Goal: Task Accomplishment & Management: Manage account settings

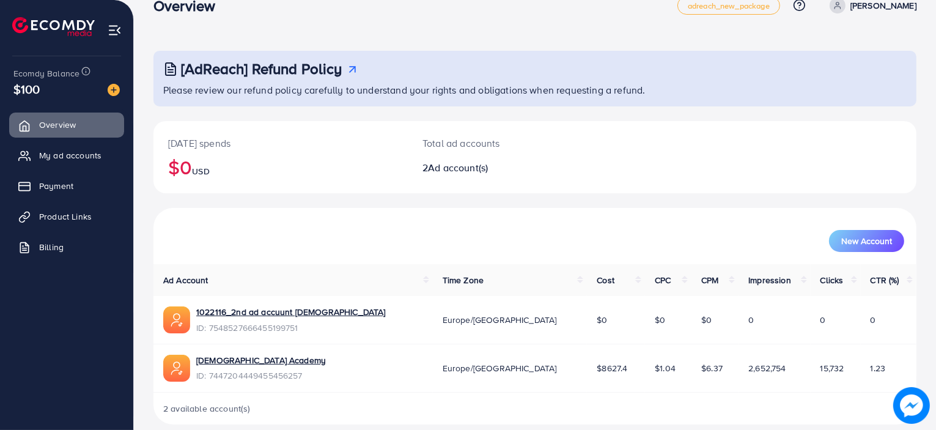
scroll to position [38, 0]
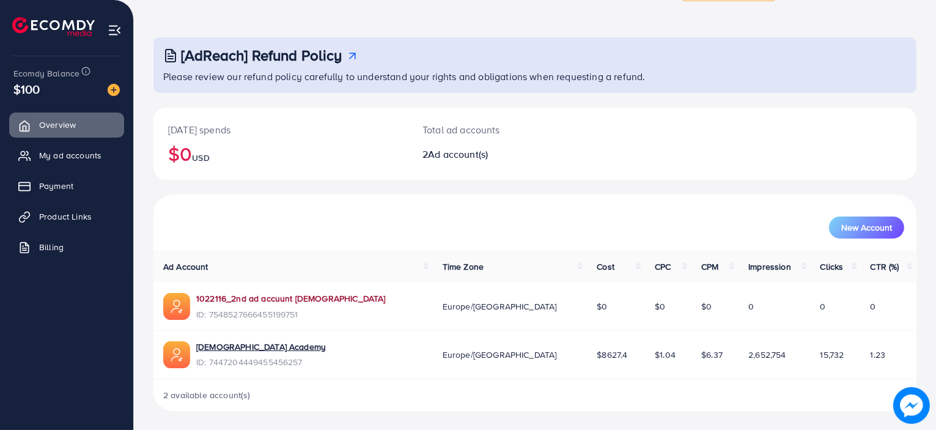
click at [321, 300] on link "1022116_2nd ad accuunt [DEMOGRAPHIC_DATA]" at bounding box center [290, 298] width 189 height 12
click at [81, 216] on span "Product Links" at bounding box center [68, 216] width 53 height 12
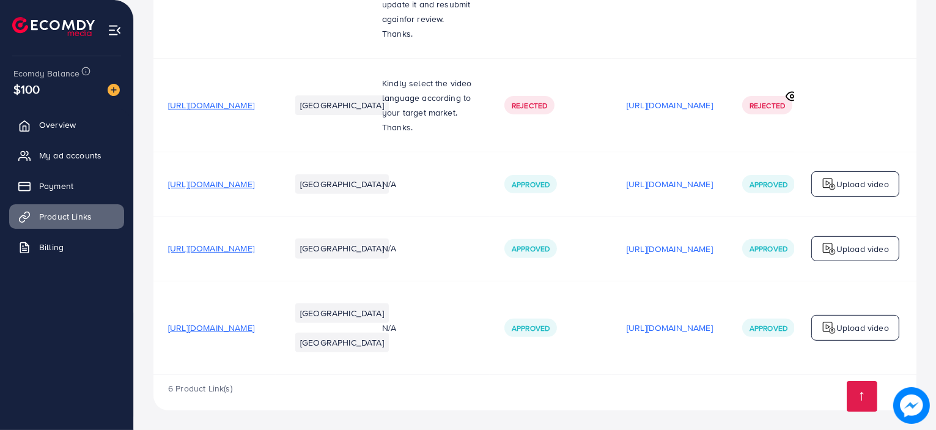
scroll to position [631, 0]
click at [686, 320] on p "[URL][DOMAIN_NAME]" at bounding box center [669, 327] width 86 height 15
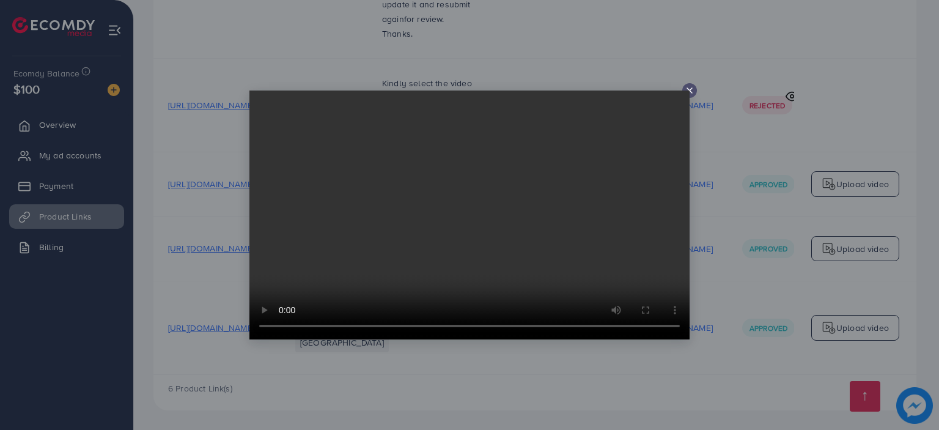
click at [688, 90] on line at bounding box center [689, 90] width 5 height 5
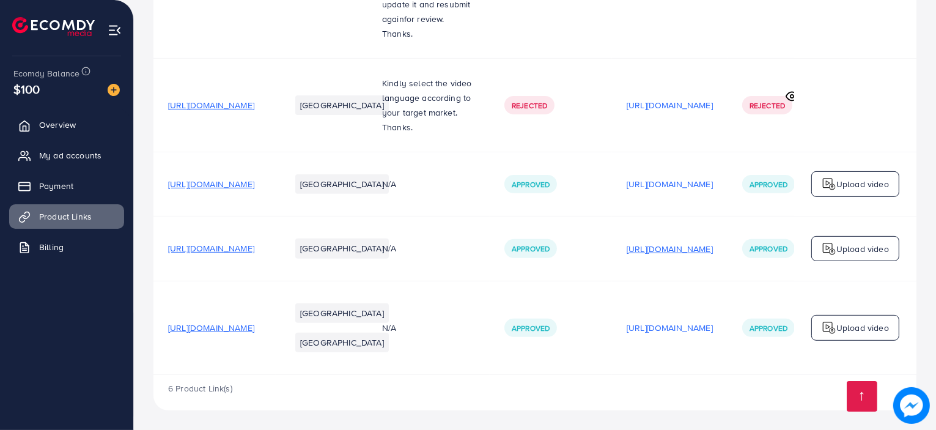
click at [712, 241] on p "[URL][DOMAIN_NAME]" at bounding box center [669, 248] width 86 height 15
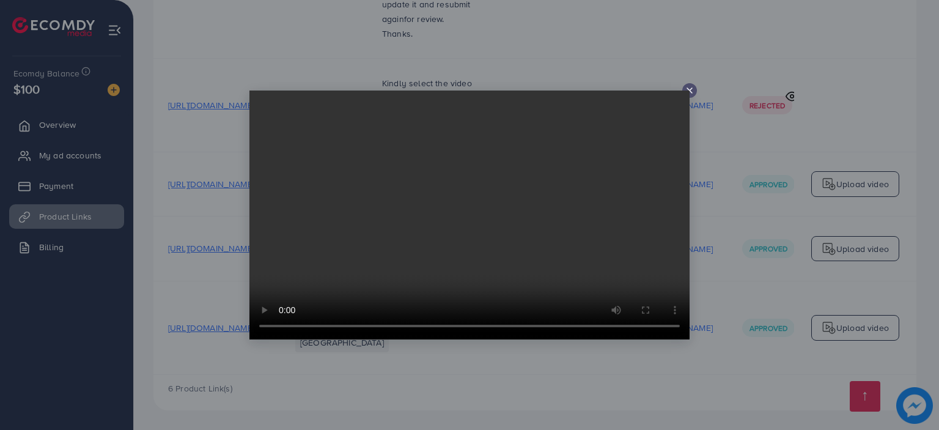
click at [689, 90] on line at bounding box center [689, 90] width 5 height 5
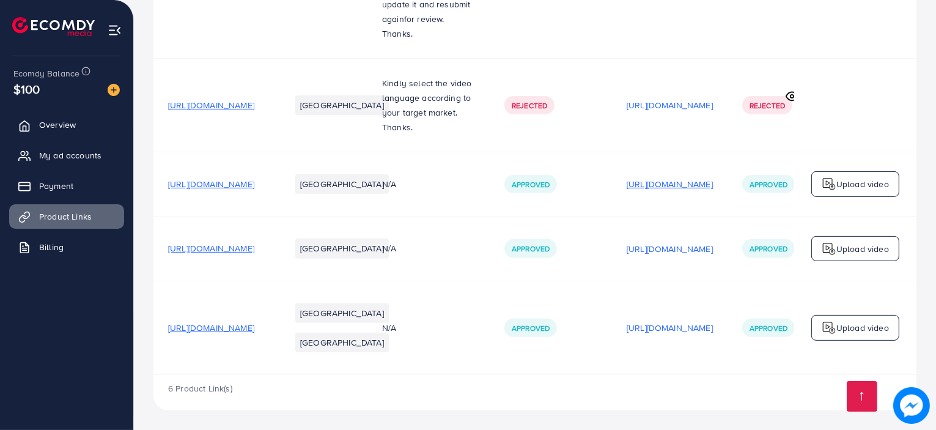
click at [690, 177] on p "[URL][DOMAIN_NAME]" at bounding box center [669, 184] width 86 height 15
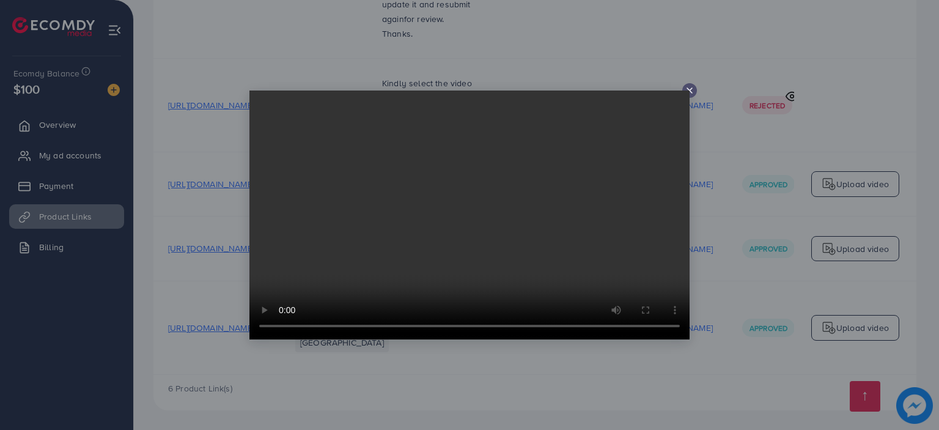
click at [689, 90] on line at bounding box center [689, 90] width 5 height 5
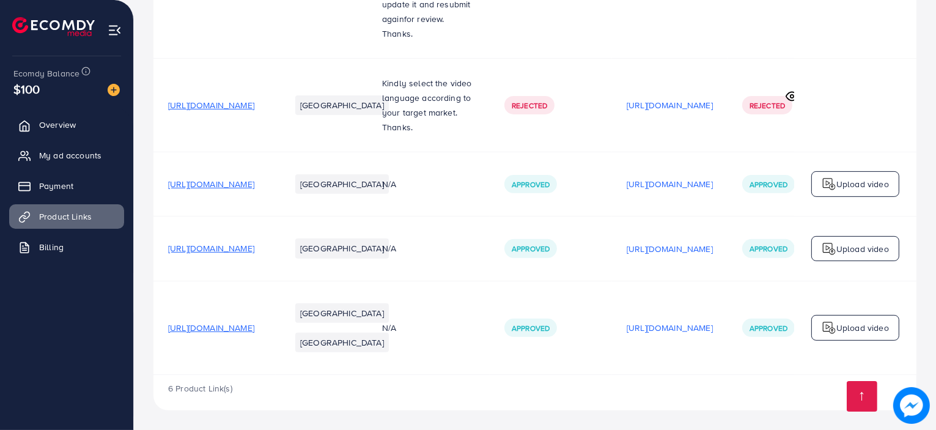
click at [254, 242] on span "[URL][DOMAIN_NAME]" at bounding box center [211, 248] width 86 height 12
click at [912, 290] on td "Upload video" at bounding box center [855, 327] width 122 height 94
click at [896, 280] on td "Upload video" at bounding box center [855, 327] width 122 height 94
click at [682, 241] on p "[URL][DOMAIN_NAME]" at bounding box center [669, 248] width 86 height 15
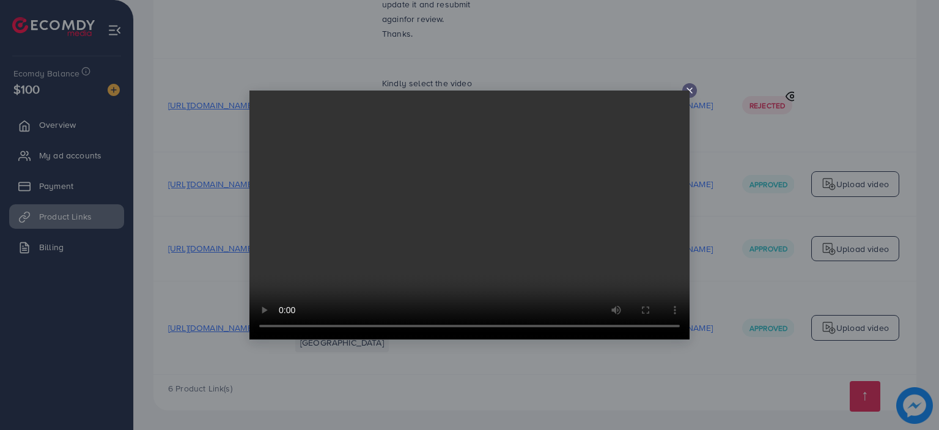
click at [690, 92] on icon at bounding box center [689, 91] width 10 height 10
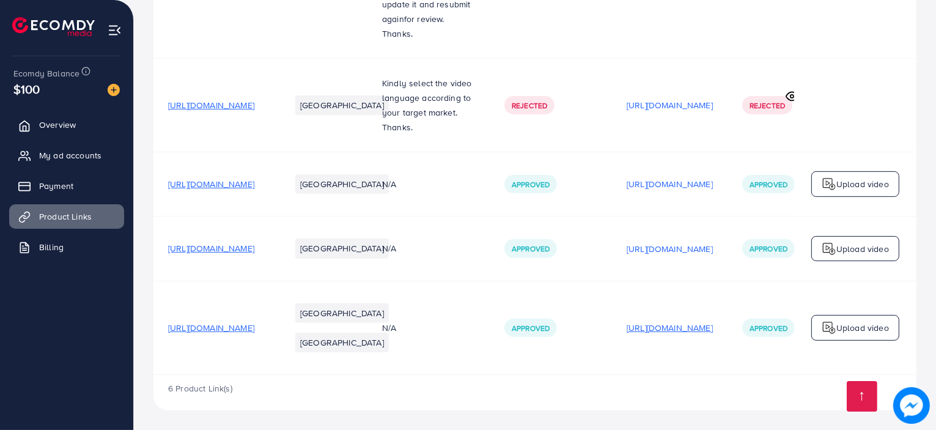
click at [689, 320] on p "[URL][DOMAIN_NAME]" at bounding box center [669, 327] width 86 height 15
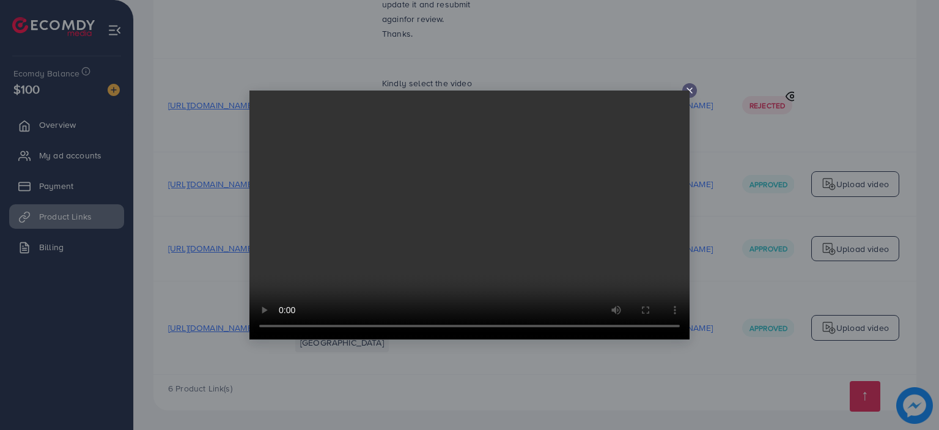
click at [689, 89] on icon at bounding box center [689, 91] width 10 height 10
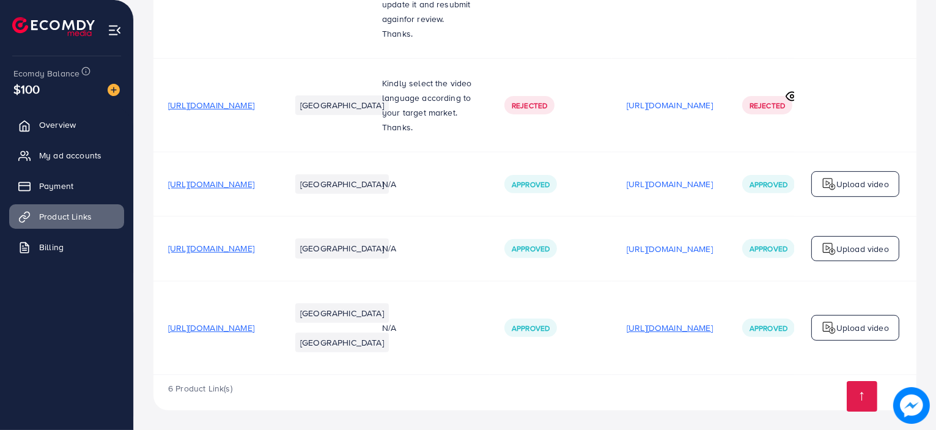
click at [664, 320] on p "[URL][DOMAIN_NAME]" at bounding box center [669, 327] width 86 height 15
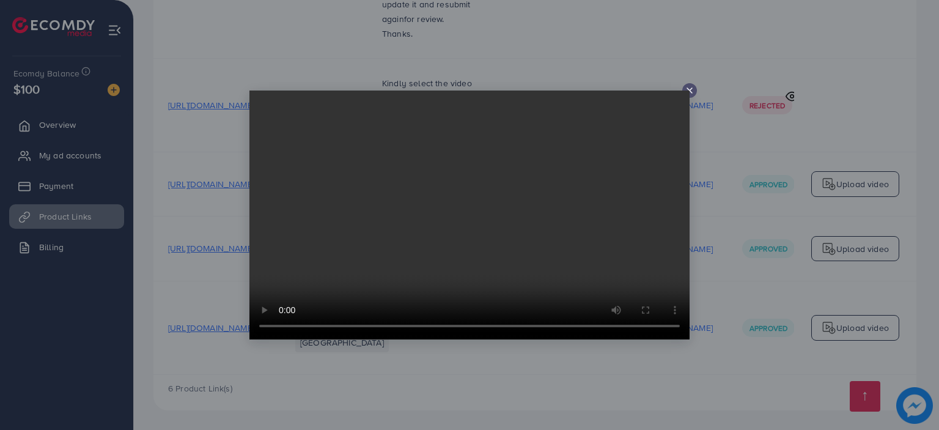
click at [691, 92] on line at bounding box center [689, 90] width 5 height 5
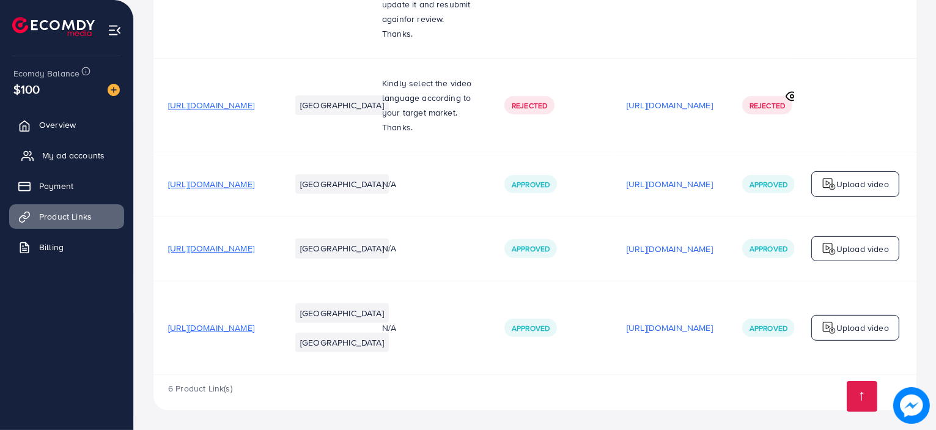
click at [86, 153] on span "My ad accounts" at bounding box center [73, 155] width 62 height 12
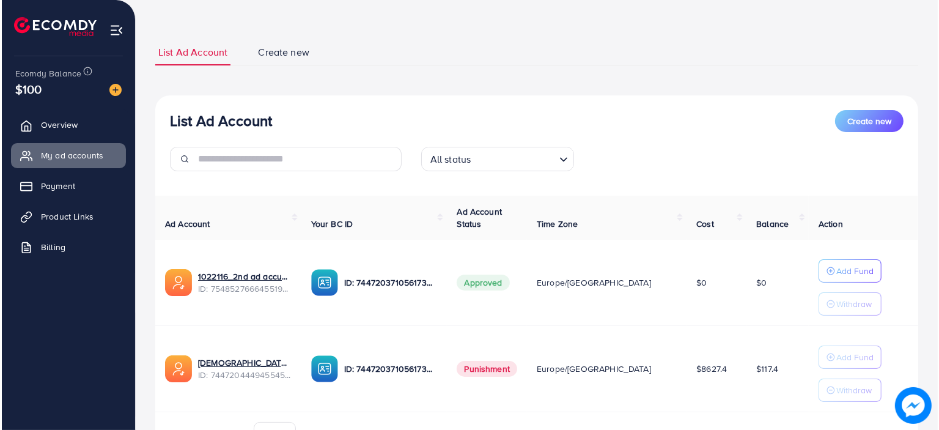
scroll to position [120, 0]
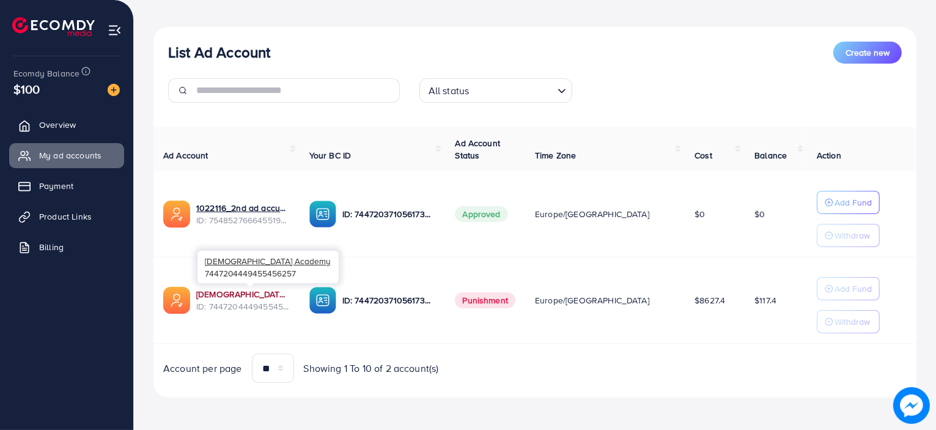
click at [221, 293] on link "[DEMOGRAPHIC_DATA] Academy" at bounding box center [242, 294] width 93 height 12
click at [858, 199] on p "Add Fund" at bounding box center [852, 202] width 37 height 15
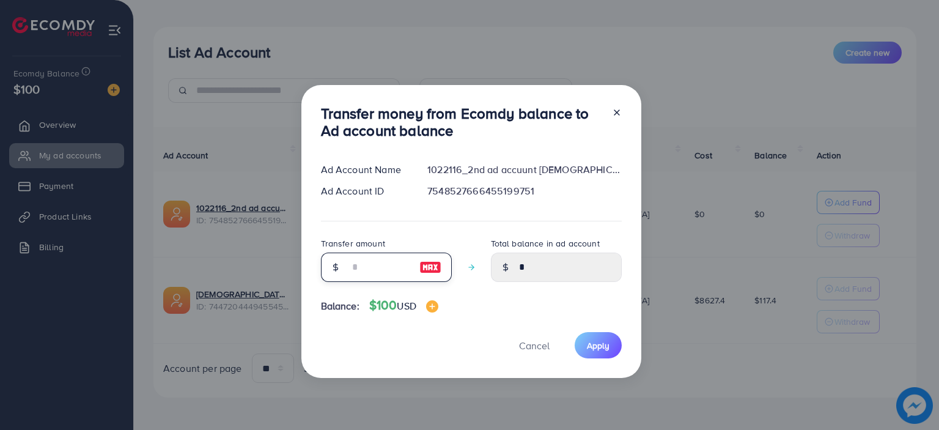
click at [395, 263] on input "number" at bounding box center [379, 266] width 61 height 29
type input "*"
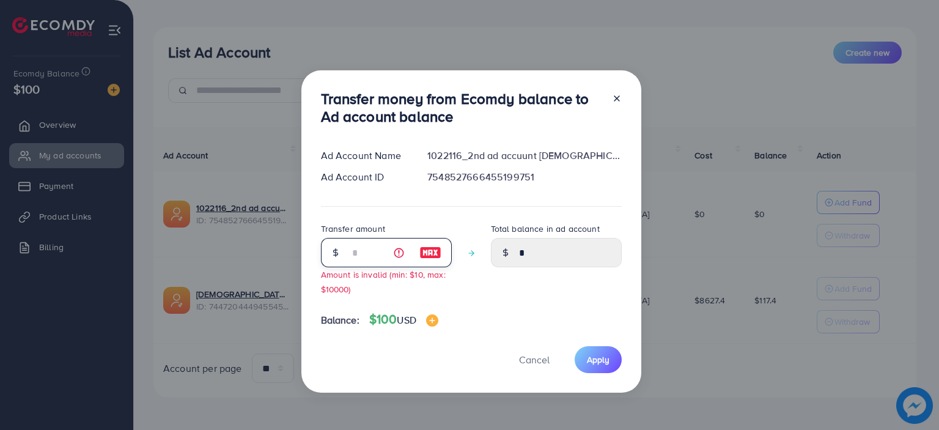
type input "****"
type input "**"
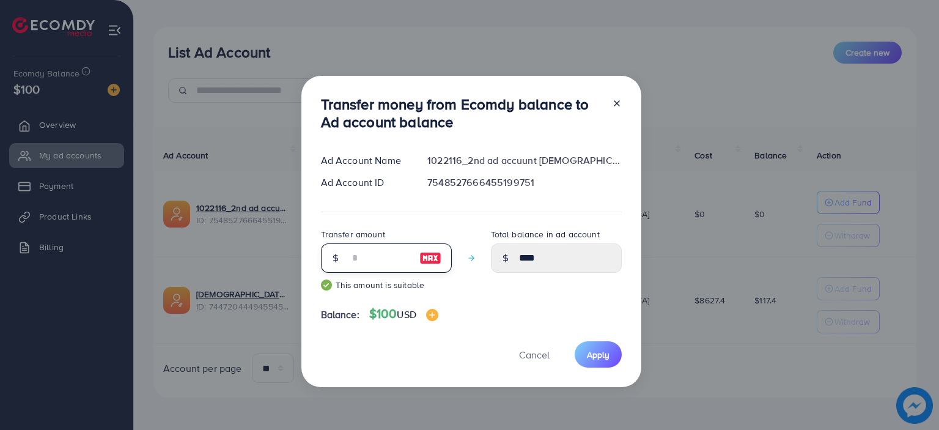
type input "*****"
type input "**"
click at [591, 357] on span "Apply" at bounding box center [598, 354] width 23 height 12
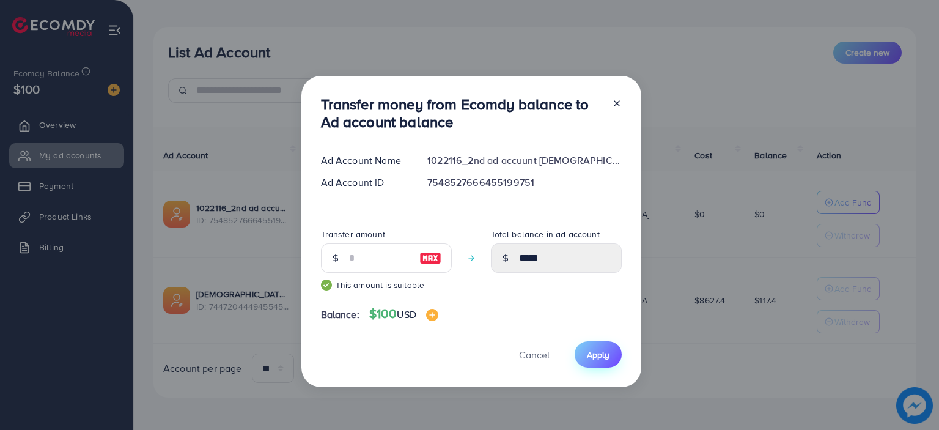
click at [591, 357] on span "Apply" at bounding box center [598, 354] width 23 height 12
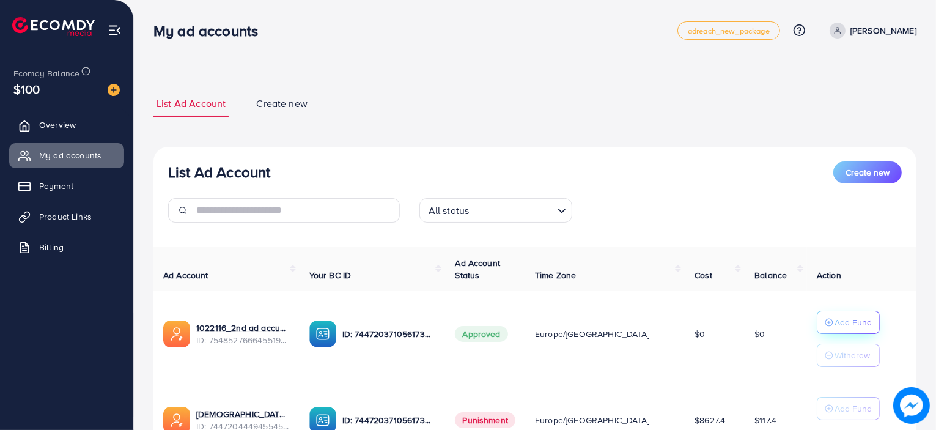
click at [834, 317] on p "Add Fund" at bounding box center [852, 322] width 37 height 15
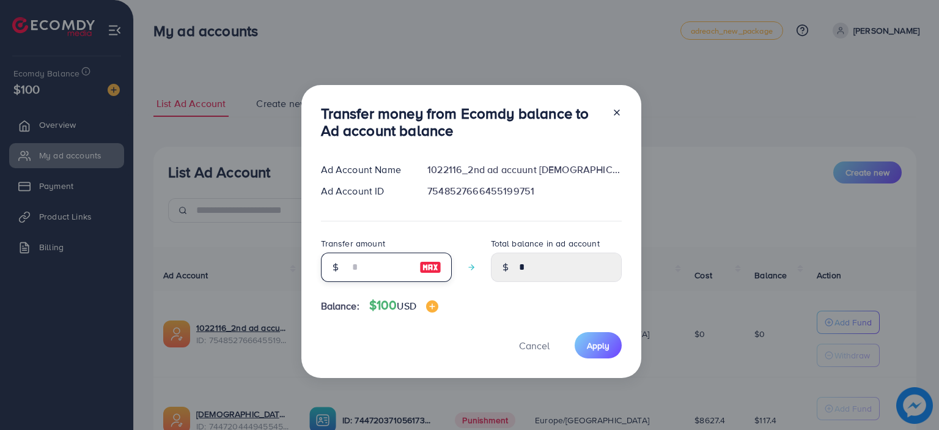
click at [401, 268] on input "number" at bounding box center [379, 266] width 61 height 29
type input "*"
type input "****"
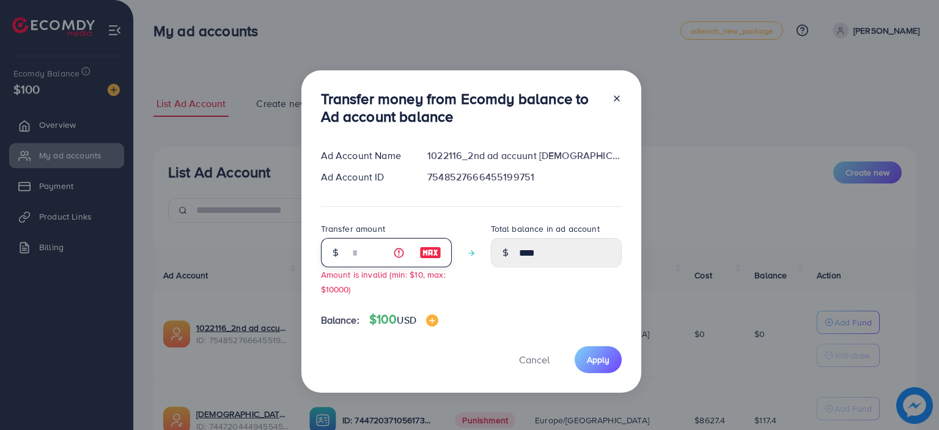
type input "**"
type input "*****"
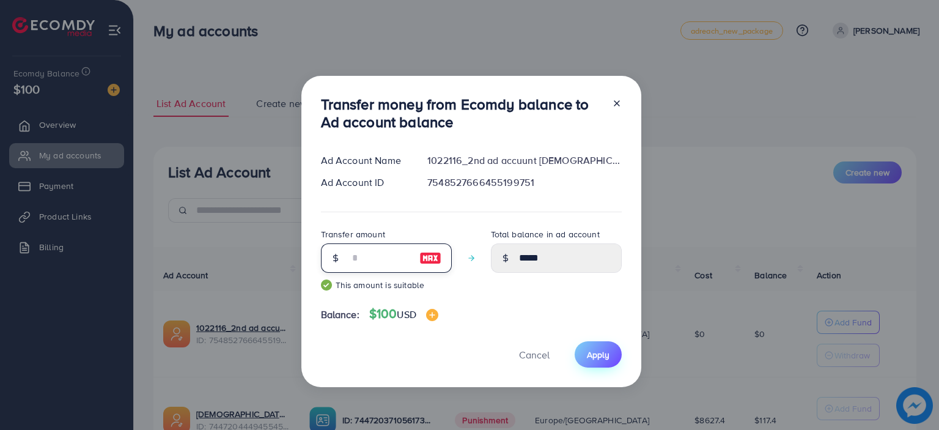
type input "**"
click at [588, 351] on span "Apply" at bounding box center [598, 354] width 23 height 12
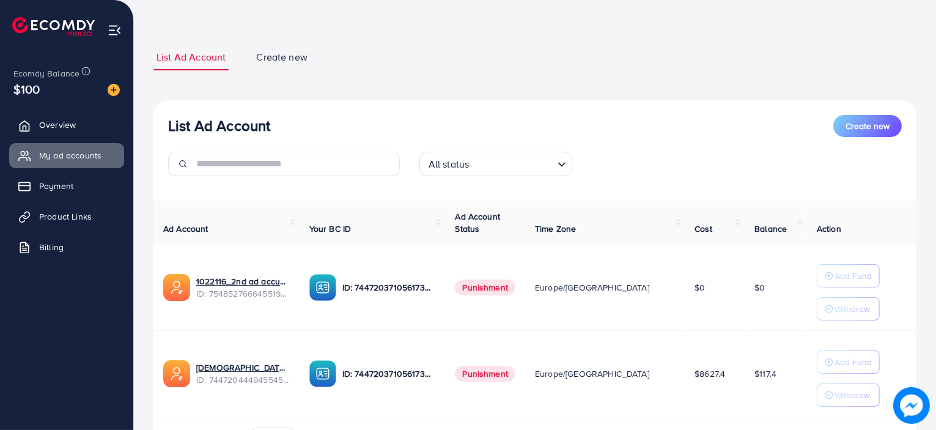
scroll to position [45, 0]
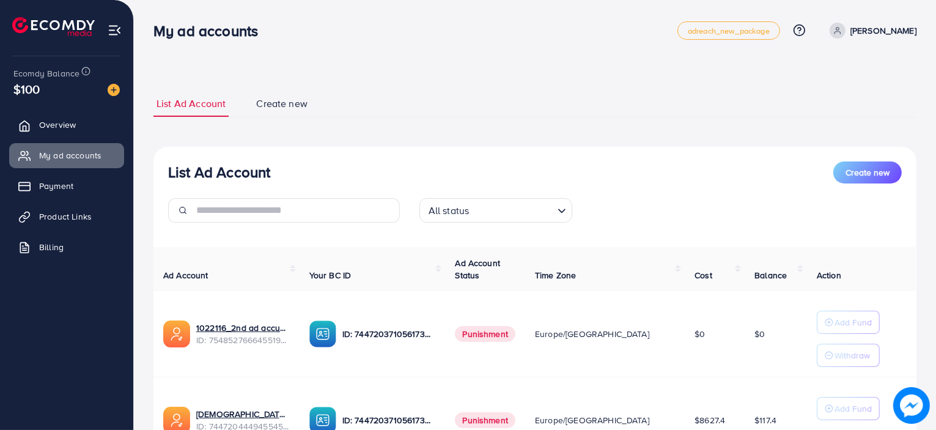
click at [754, 271] on span "Balance" at bounding box center [770, 275] width 32 height 12
click at [54, 186] on span "Payment" at bounding box center [59, 186] width 34 height 12
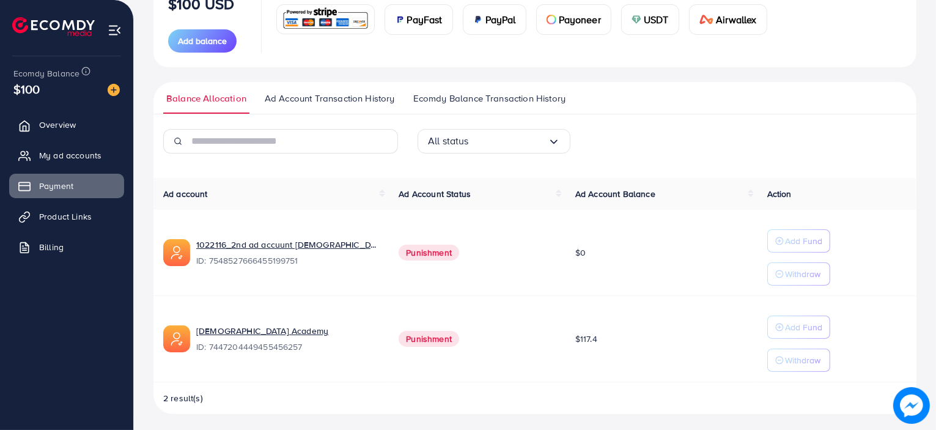
scroll to position [183, 0]
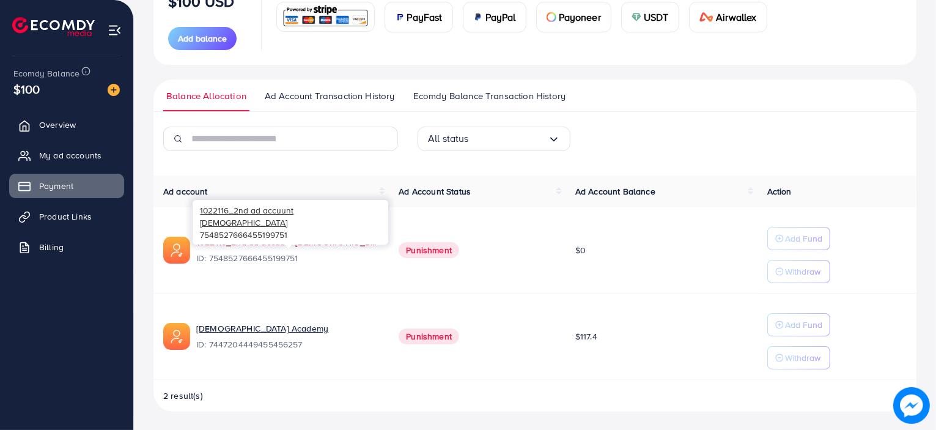
click at [335, 246] on link "1022116_2nd ad accuunt [DEMOGRAPHIC_DATA]" at bounding box center [287, 242] width 183 height 12
